Goal: Contribute content

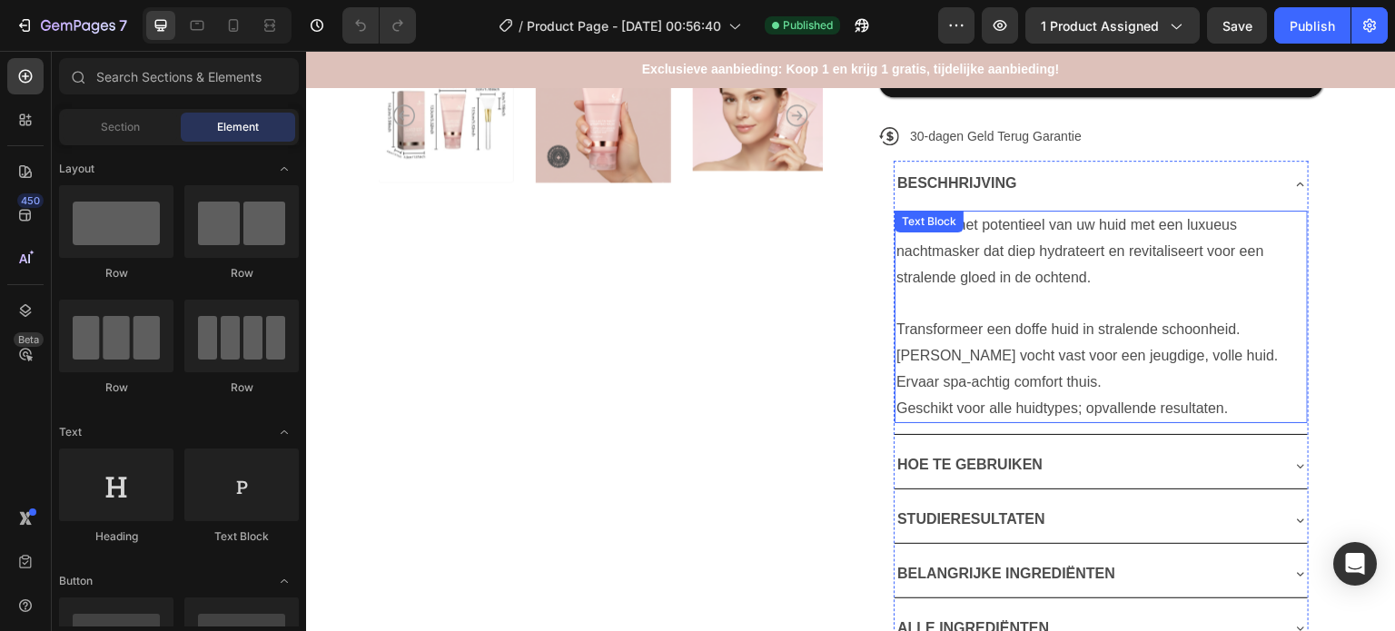
scroll to position [636, 0]
click at [1293, 192] on icon at bounding box center [1300, 184] width 15 height 15
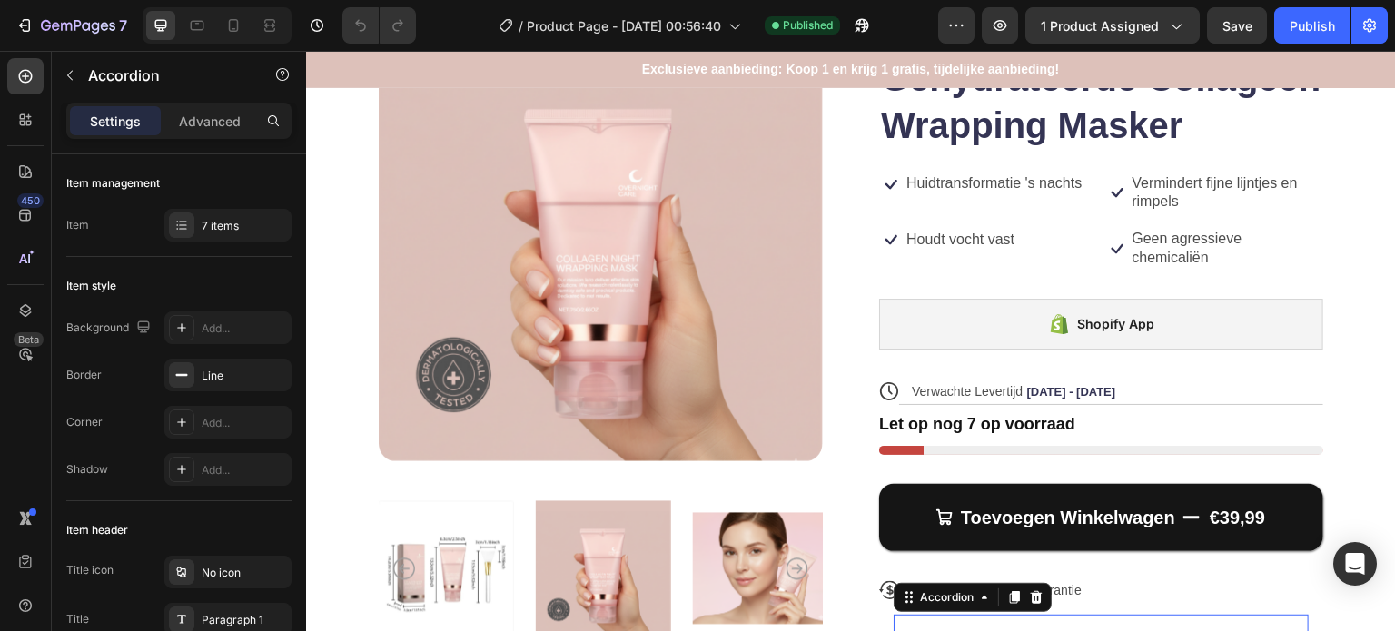
scroll to position [91, 0]
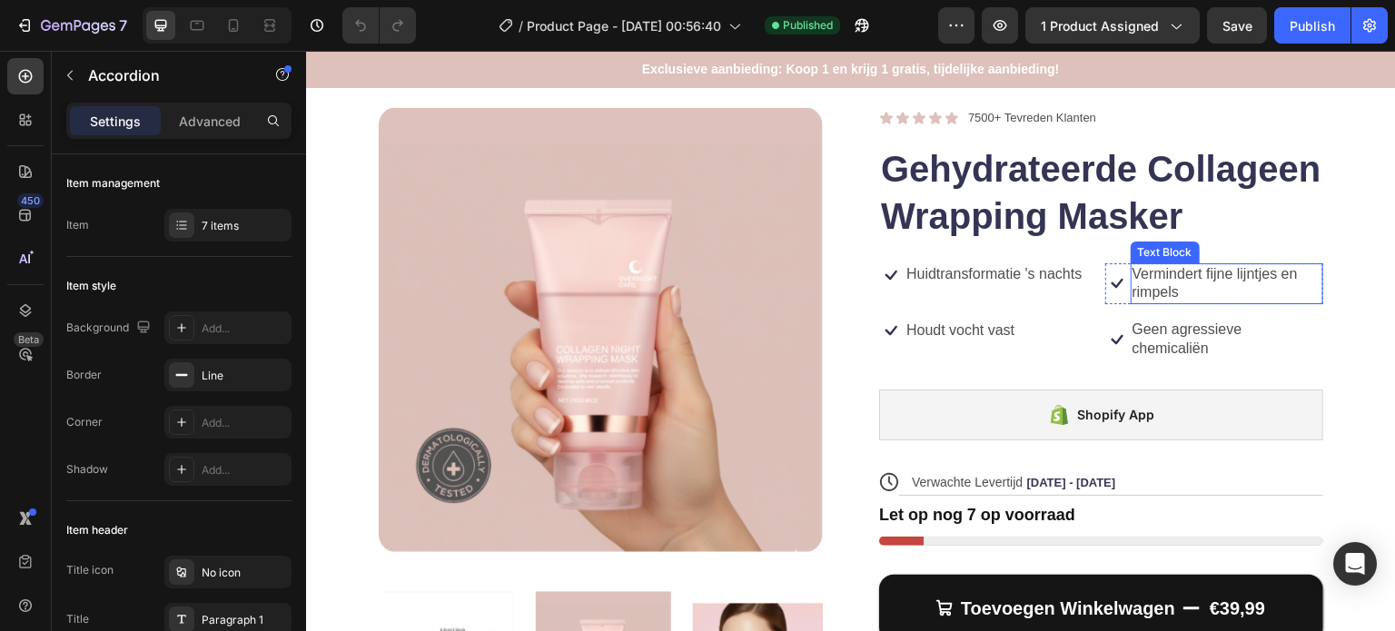
click at [1168, 303] on p "Vermindert fijne lijntjes en rimpels" at bounding box center [1228, 284] width 190 height 38
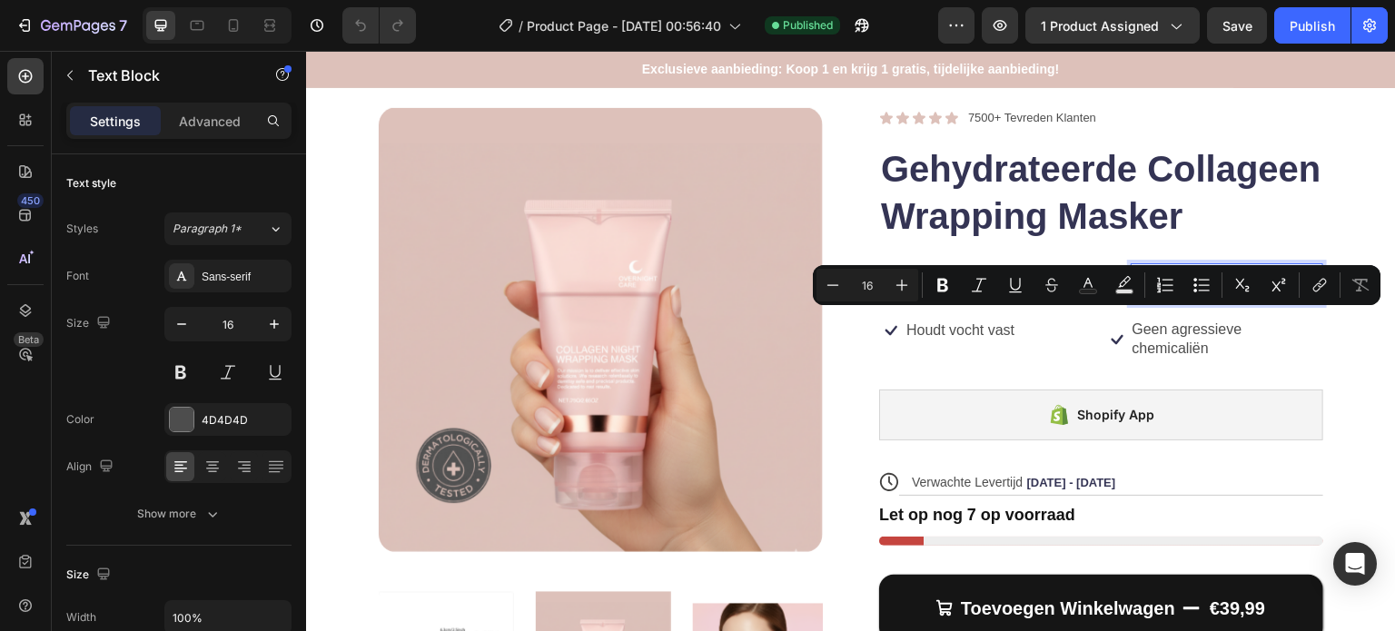
click at [1181, 303] on p "Vermindert fijne lijntjes en rimpels" at bounding box center [1228, 284] width 190 height 38
drag, startPoint x: 1184, startPoint y: 338, endPoint x: 1133, endPoint y: 319, distance: 55.2
click at [1133, 303] on p "Vermindert fijne lijntjes en rimpels" at bounding box center [1228, 284] width 190 height 38
click at [991, 284] on p "Huidtransformatie 's nachts" at bounding box center [993, 274] width 175 height 19
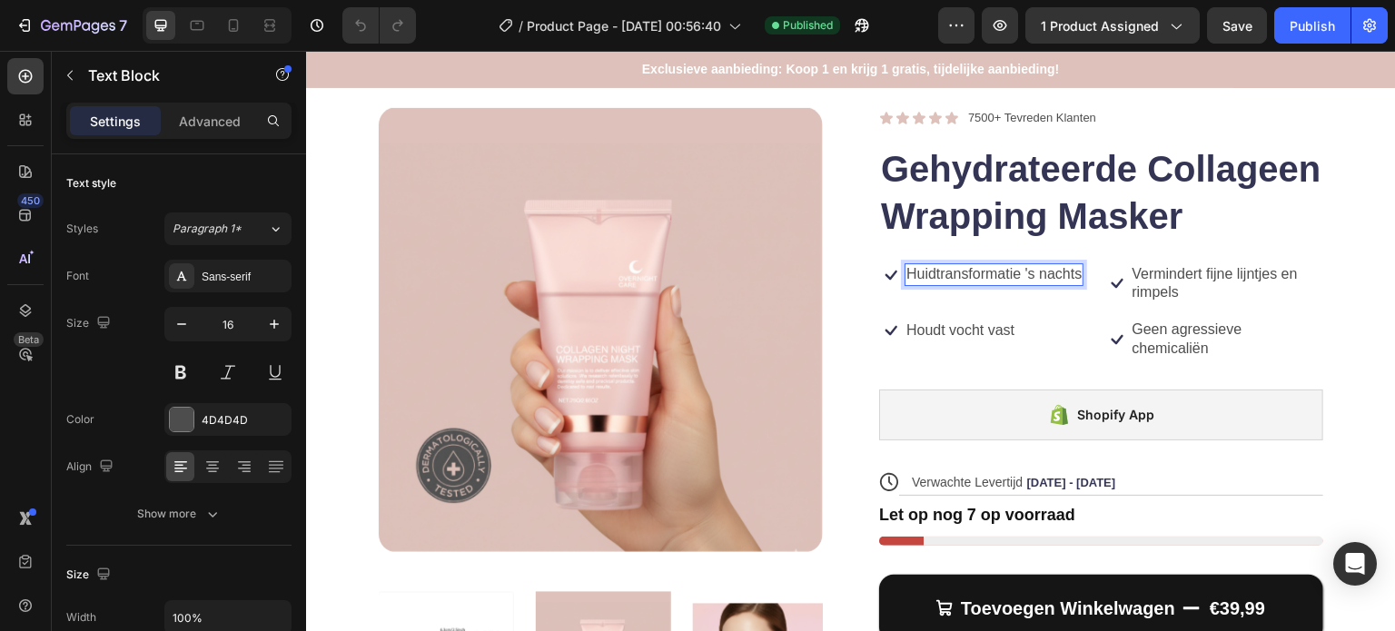
click at [991, 284] on p "Huidtransformatie 's nachts" at bounding box center [993, 274] width 175 height 19
click at [1038, 284] on p "Diepe hydratatie in één nacht" at bounding box center [1000, 274] width 189 height 19
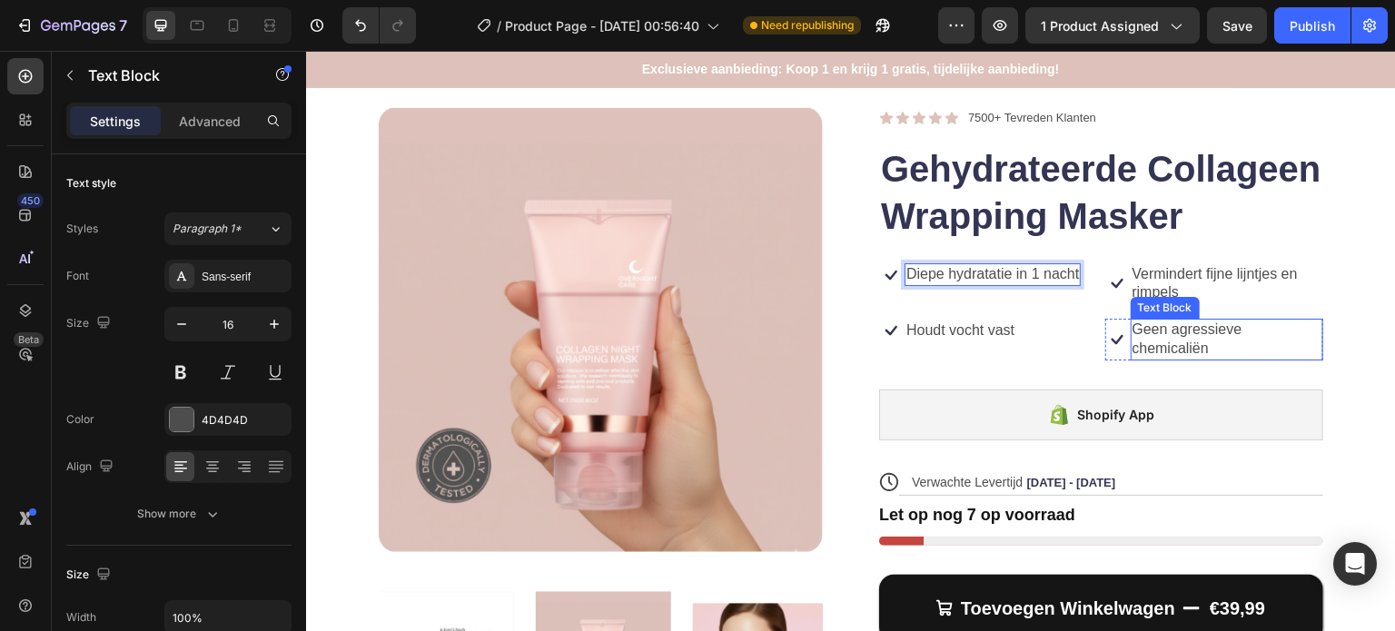
click at [1133, 359] on p "Geen agressieve chemicaliën" at bounding box center [1228, 340] width 190 height 38
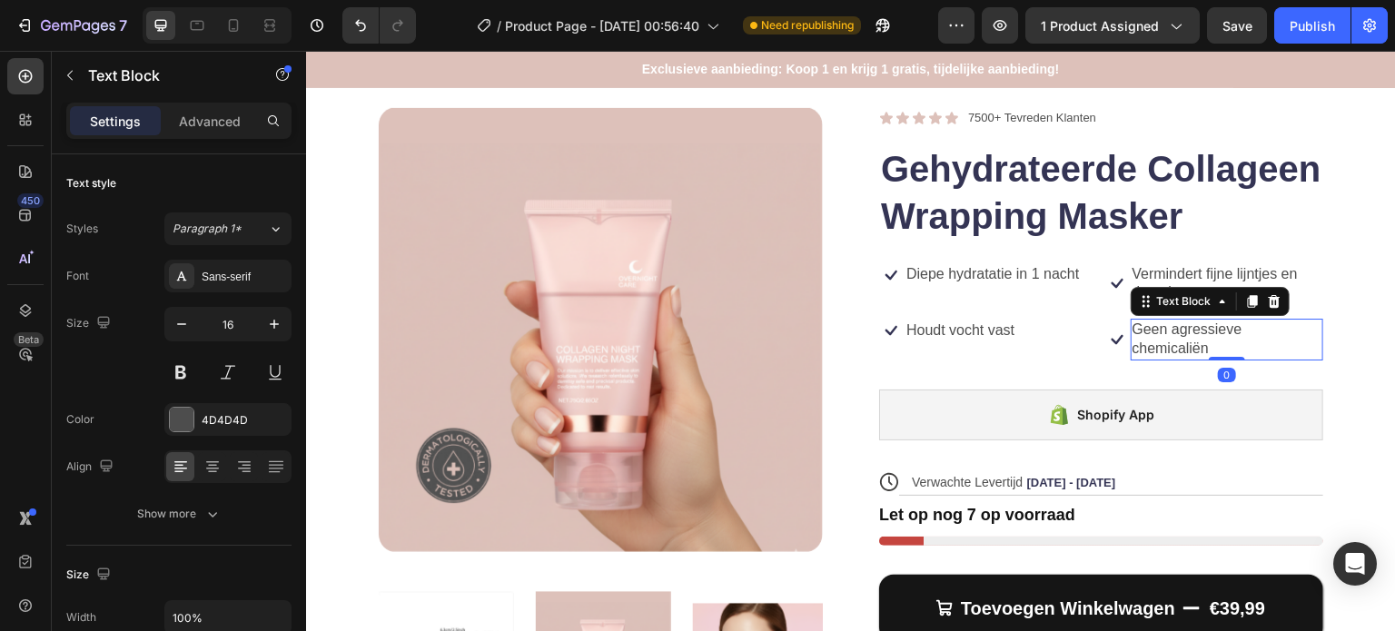
click at [1133, 359] on p "Geen agressieve chemicaliën" at bounding box center [1228, 340] width 190 height 38
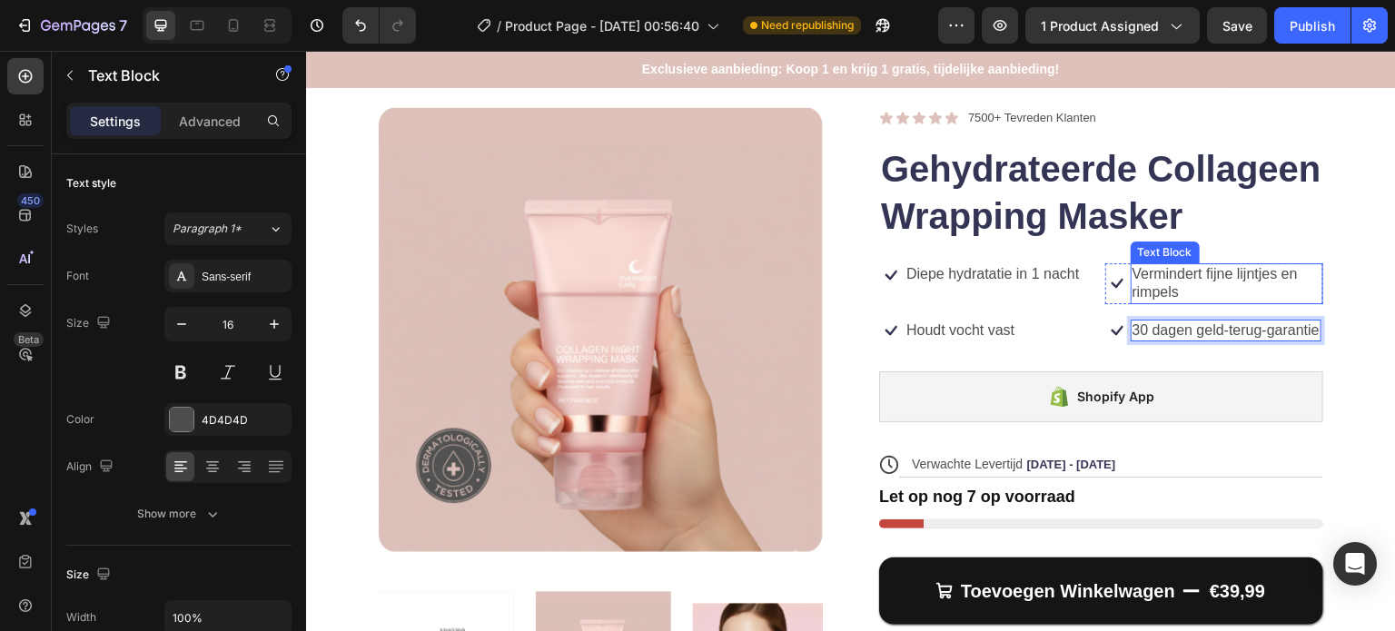
click at [1165, 303] on p "Vermindert fijne lijntjes en rimpels" at bounding box center [1228, 284] width 190 height 38
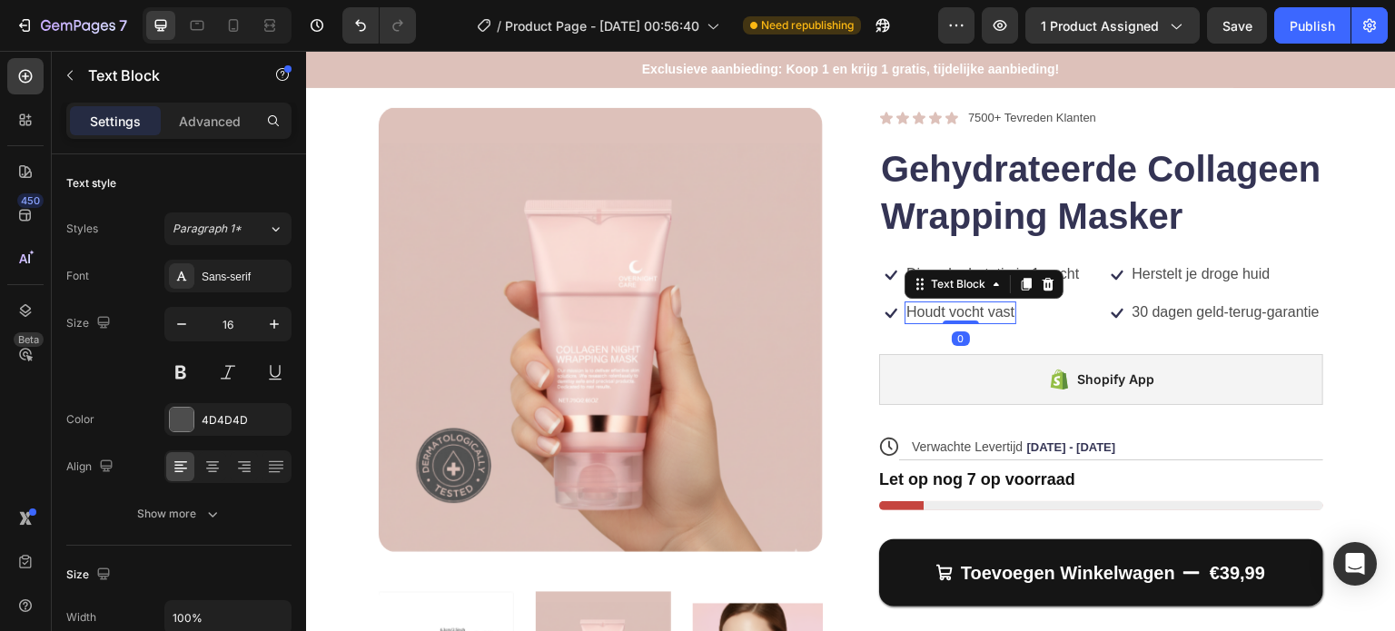
click at [933, 322] on p "Houdt vocht vast" at bounding box center [960, 312] width 108 height 19
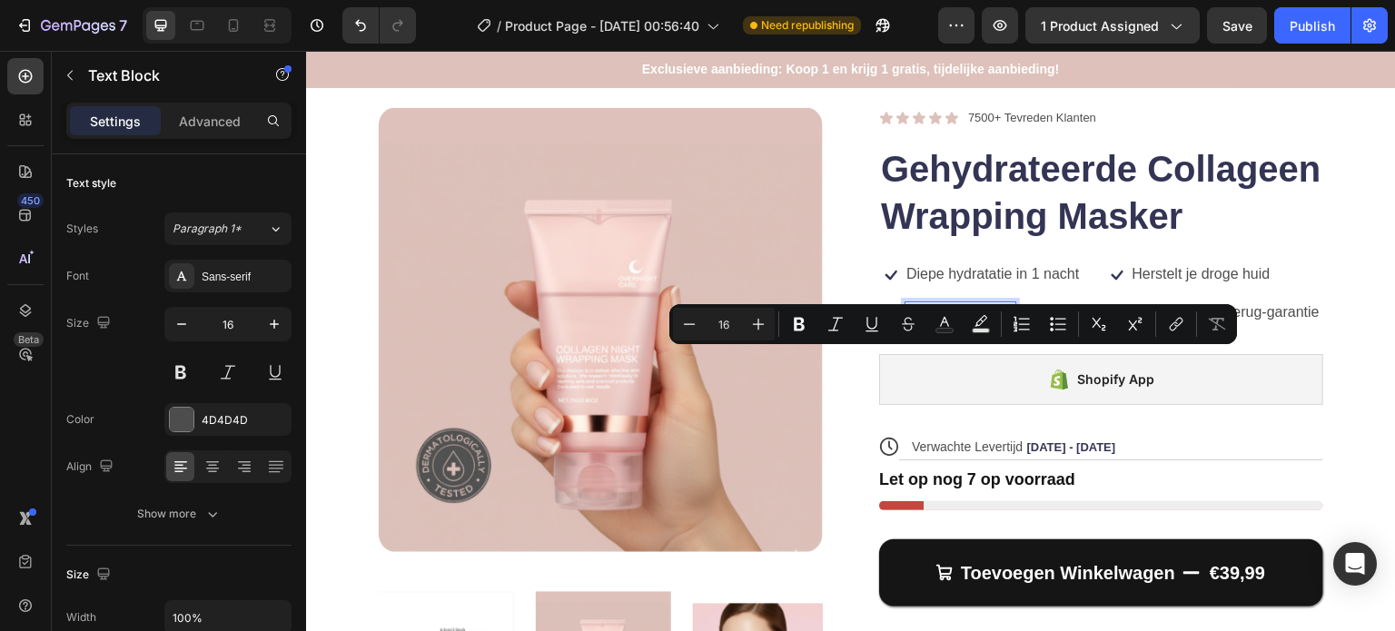
scroll to position [90, 0]
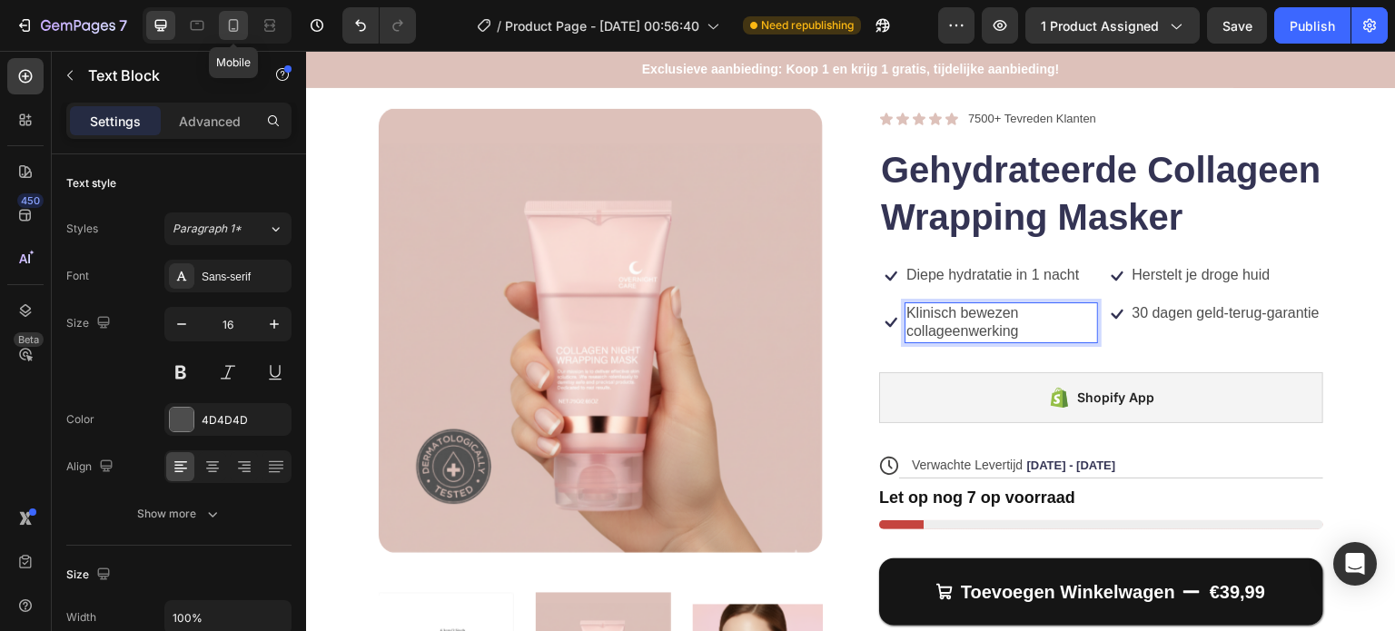
click at [240, 26] on icon at bounding box center [233, 25] width 18 height 18
type input "14"
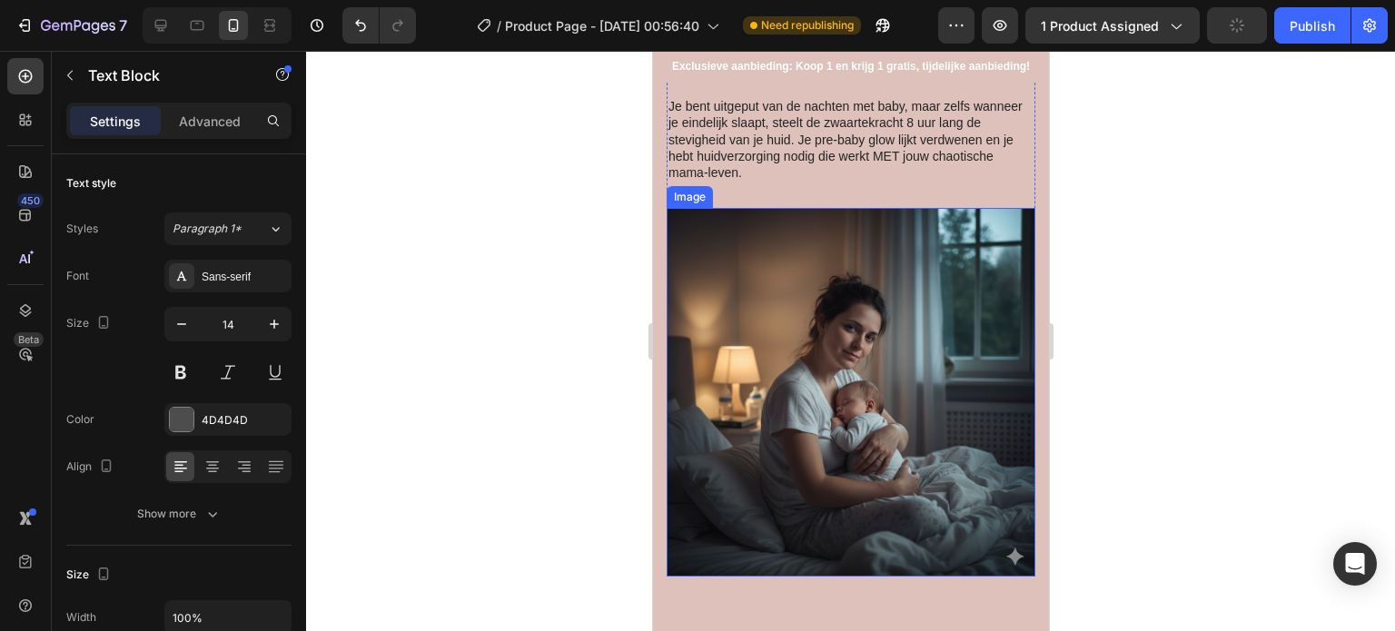
scroll to position [2482, 0]
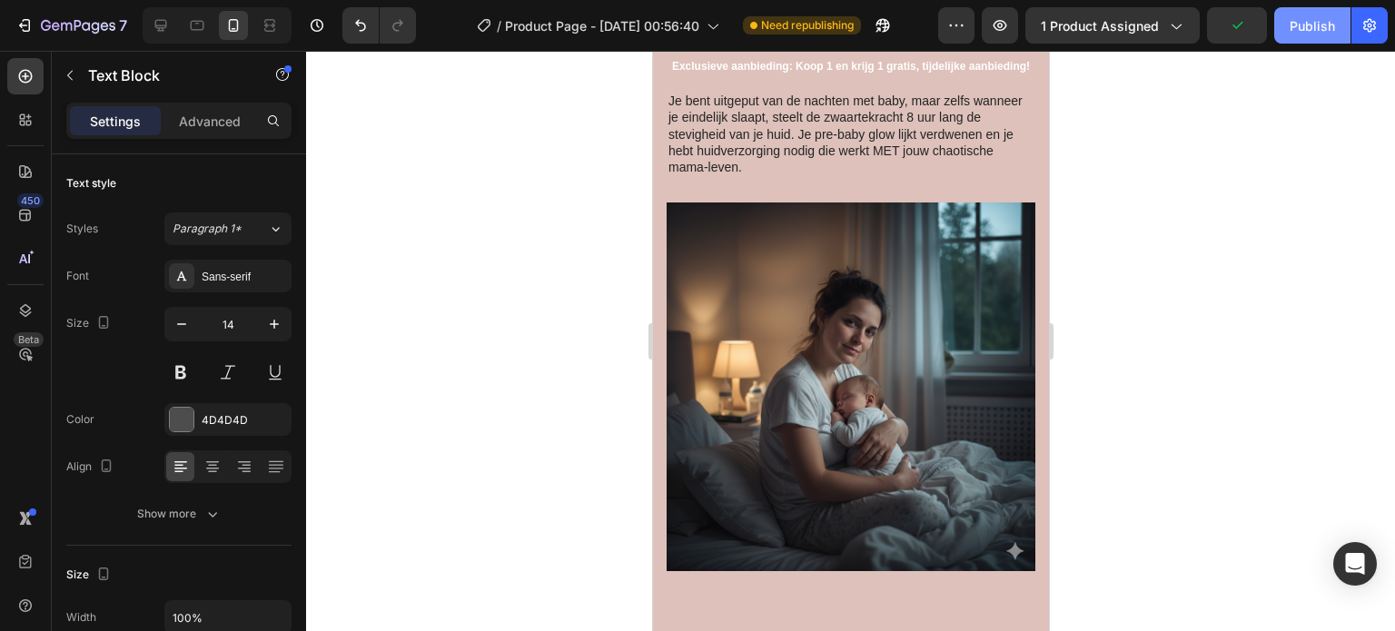
click at [1297, 32] on div "Publish" at bounding box center [1312, 25] width 45 height 19
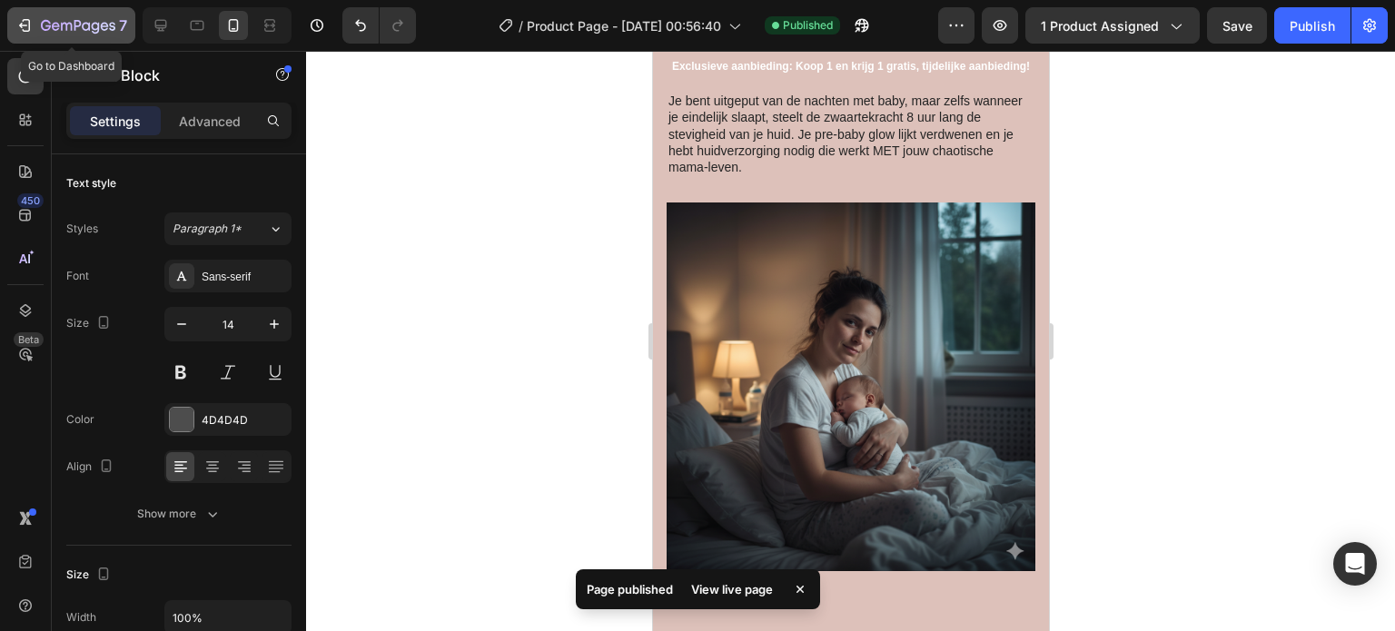
click at [29, 32] on icon "button" at bounding box center [24, 25] width 18 height 18
